Goal: Check status: Check status

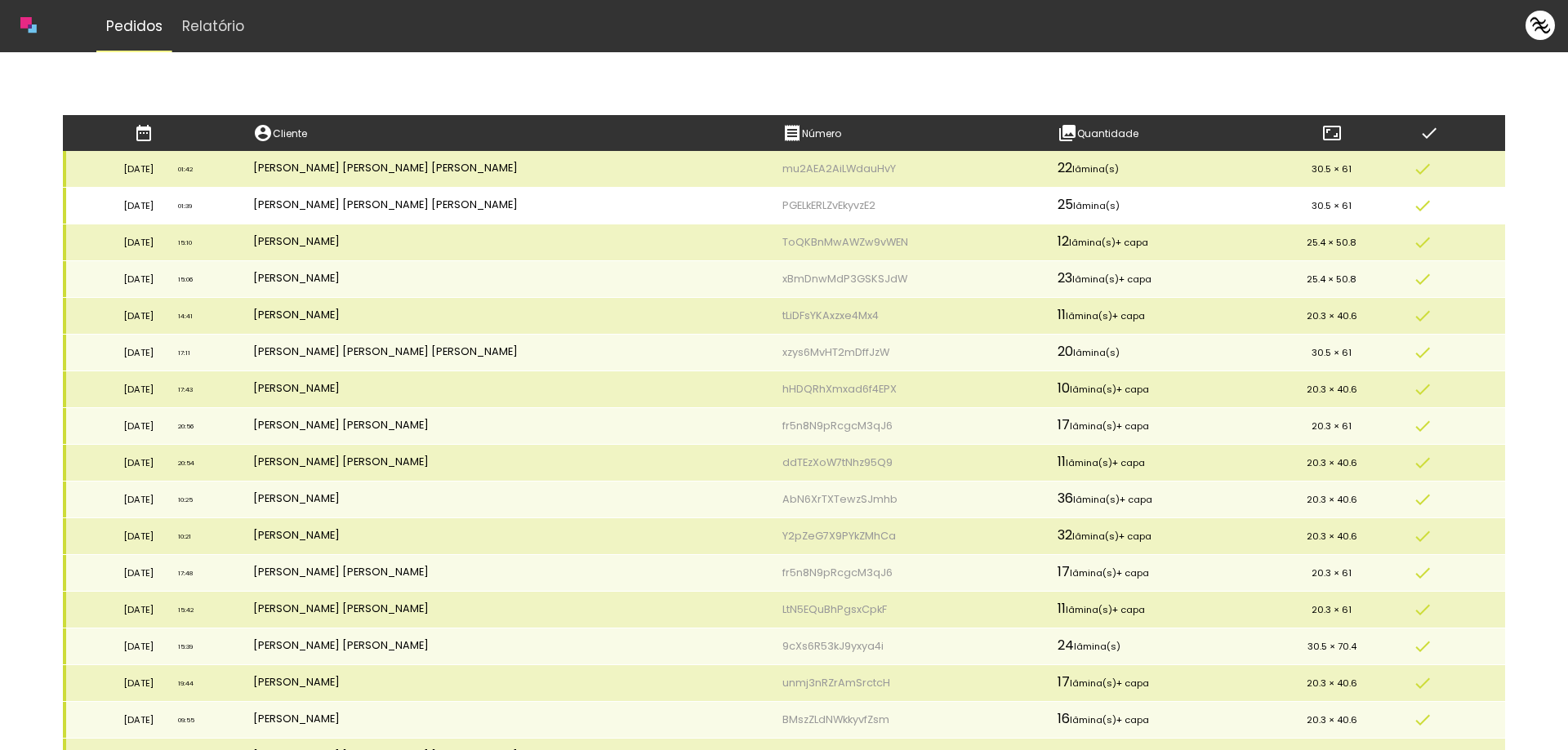
click at [645, 203] on td "[PERSON_NAME] [PERSON_NAME] [PERSON_NAME]" at bounding box center [506, 205] width 529 height 37
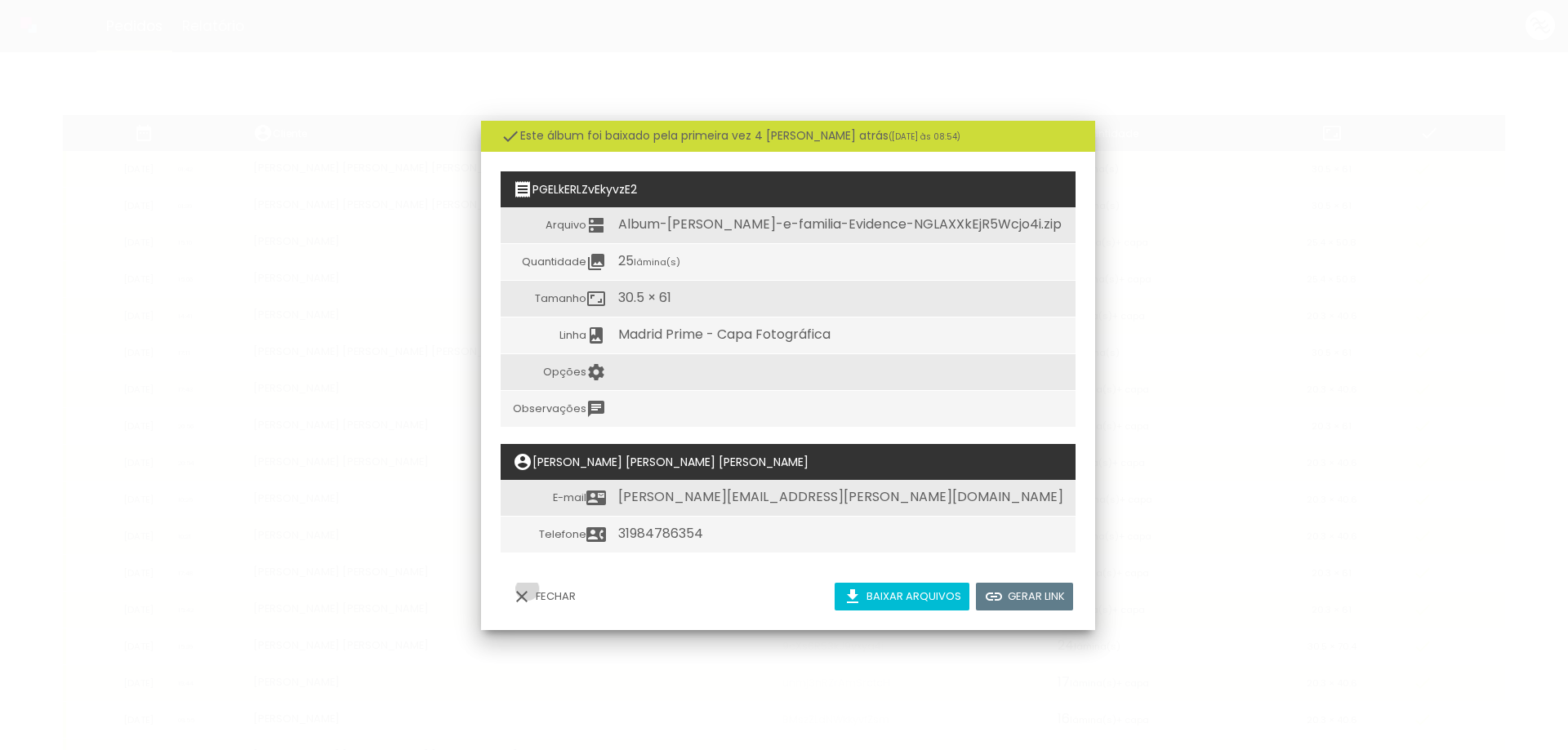
click at [528, 589] on iron-icon at bounding box center [521, 597] width 20 height 20
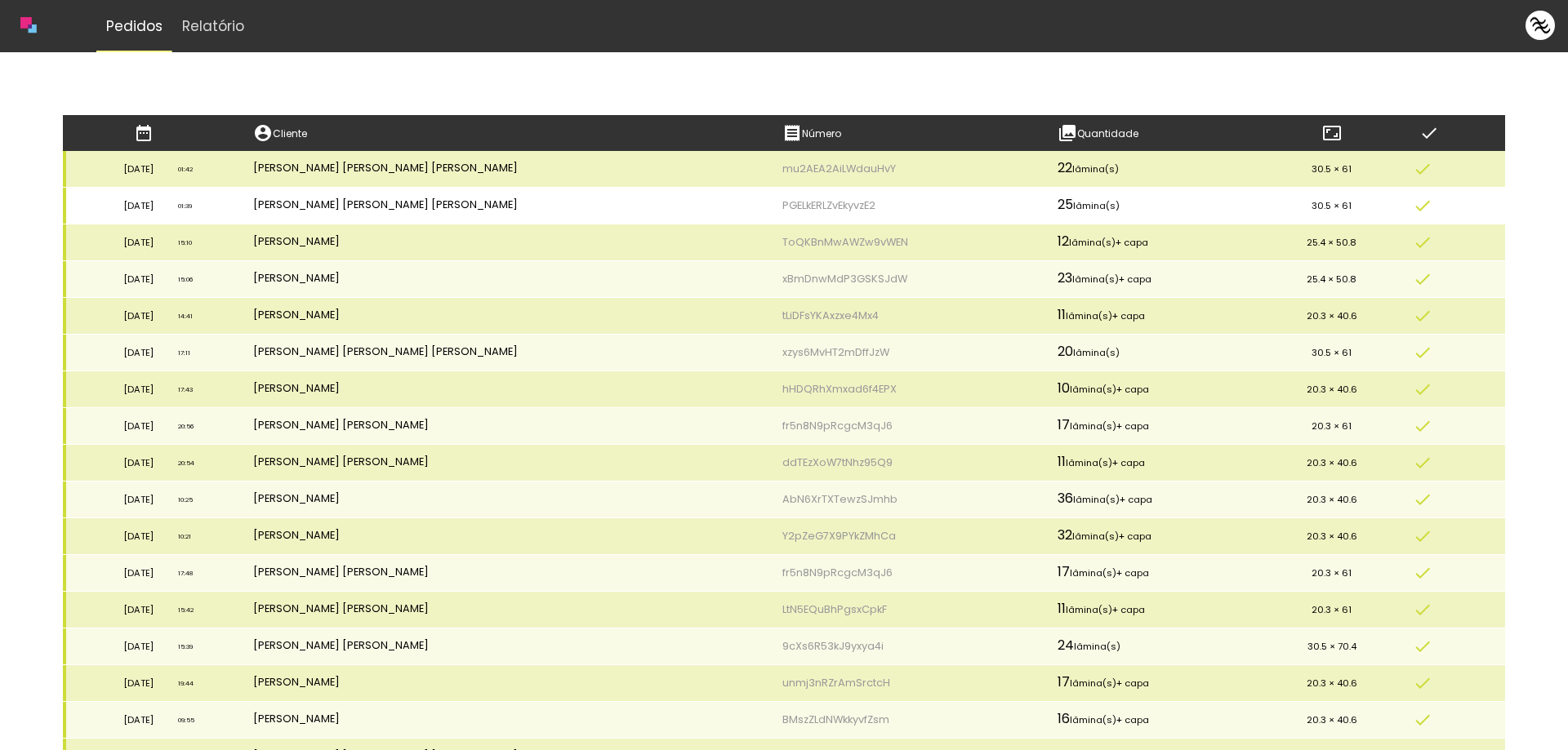
click at [770, 203] on td "PGELkERLZvEkyvzE2" at bounding box center [907, 205] width 275 height 37
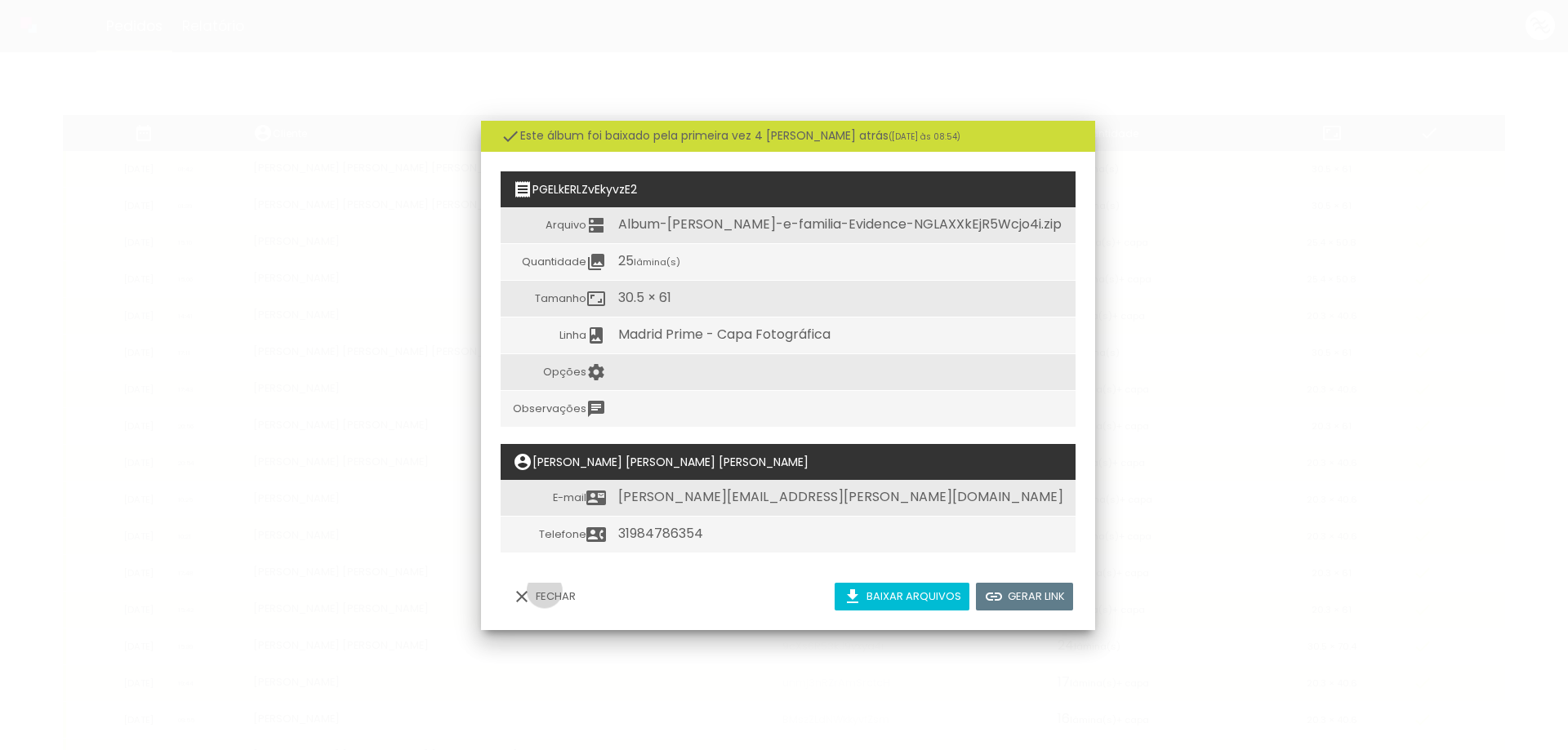
click at [0, 0] on slot "Fechar" at bounding box center [0, 0] width 0 height 0
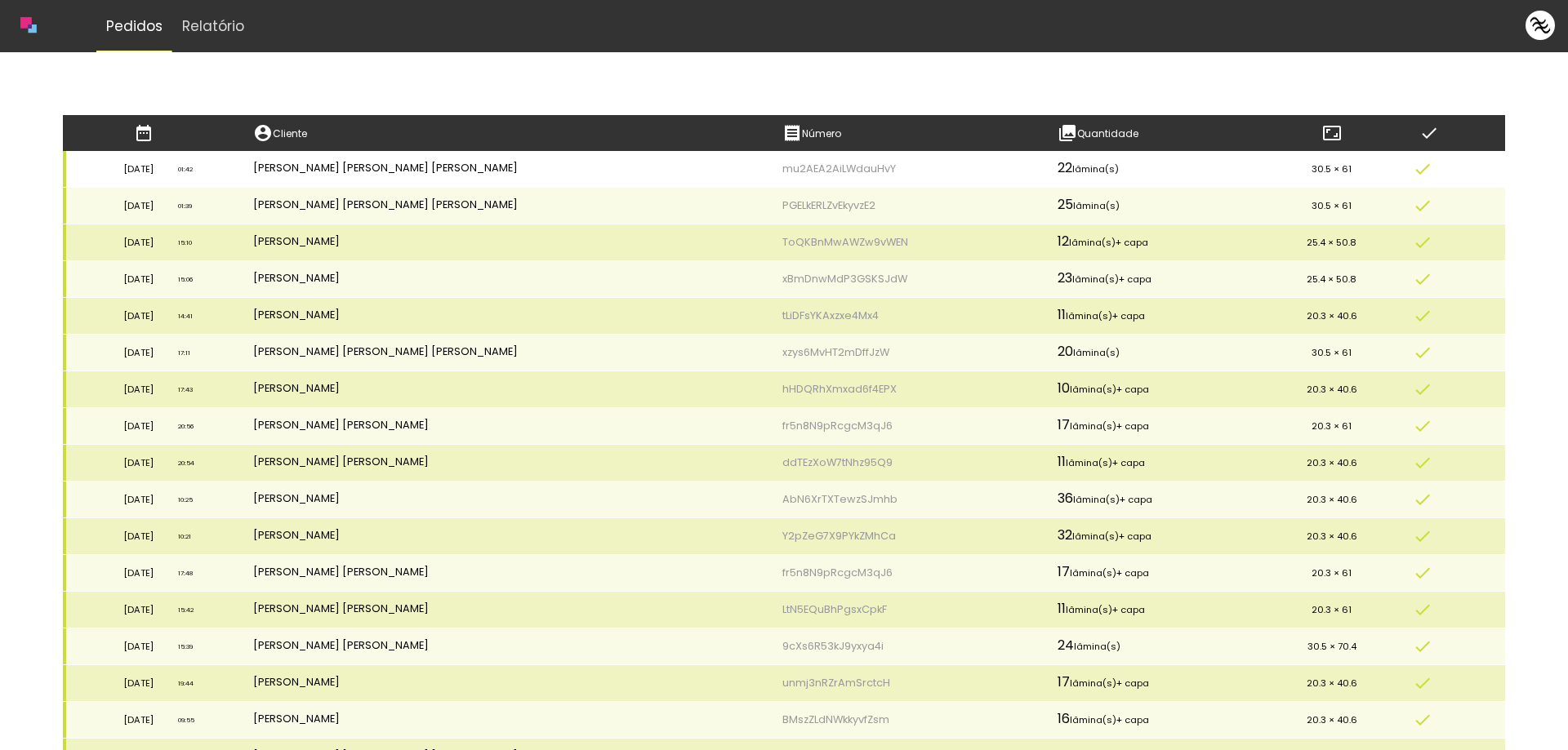
click at [770, 170] on td "mu2AEA2AiLWdauHvY" at bounding box center [907, 169] width 275 height 37
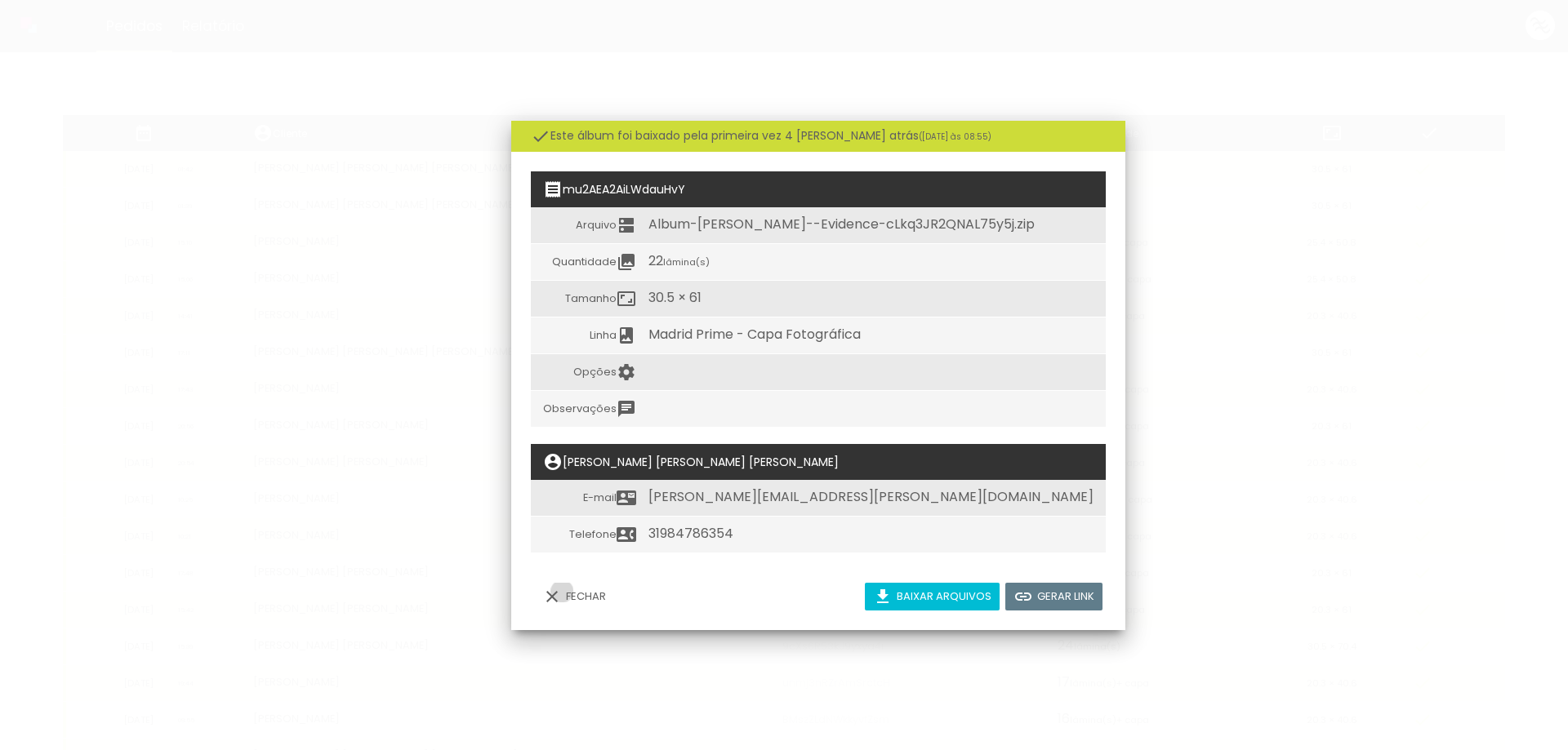
click at [562, 591] on paper-button "Fechar" at bounding box center [574, 597] width 80 height 28
